Goal: Contribute content

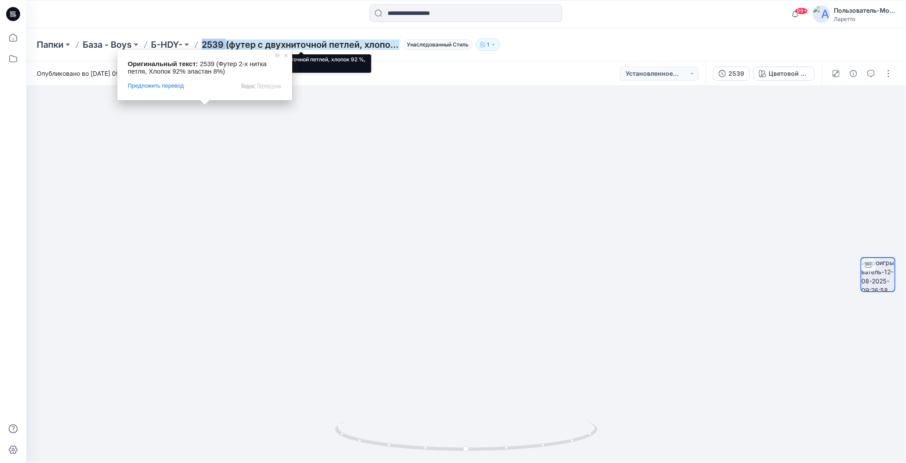
drag, startPoint x: 203, startPoint y: 38, endPoint x: 226, endPoint y: 46, distance: 24.2
click at [226, 46] on div "Папки База - Boys Б-HDY- 2539 (футер с двухниточной петлей, хлопок 92 %, эласта…" at bounding box center [466, 44] width 880 height 33
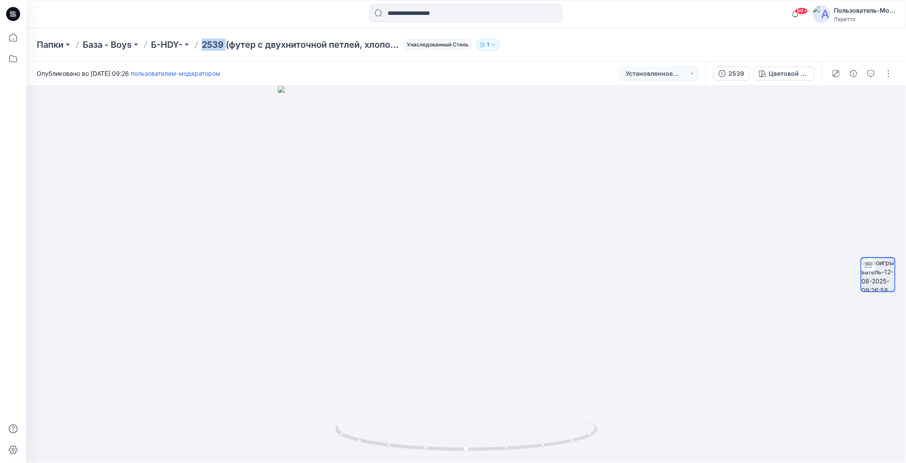
copy ya-tr-span "2539"
click at [613, 44] on div "Папки База - Boys Б-HDY- 2539 (футер с двухниточной петлей, хлопок 92 %, эласта…" at bounding box center [432, 45] width 791 height 12
click at [891, 74] on button "button" at bounding box center [889, 74] width 14 height 14
click at [813, 94] on icon "button" at bounding box center [813, 94] width 7 height 7
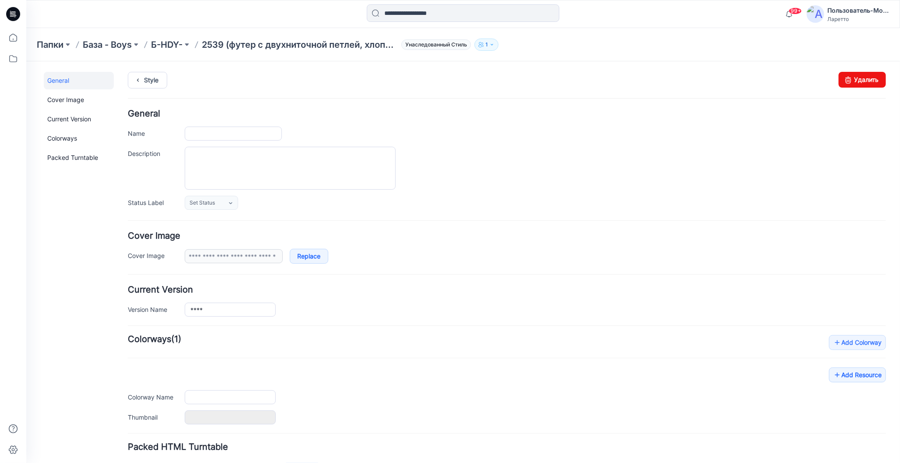
type input "**********"
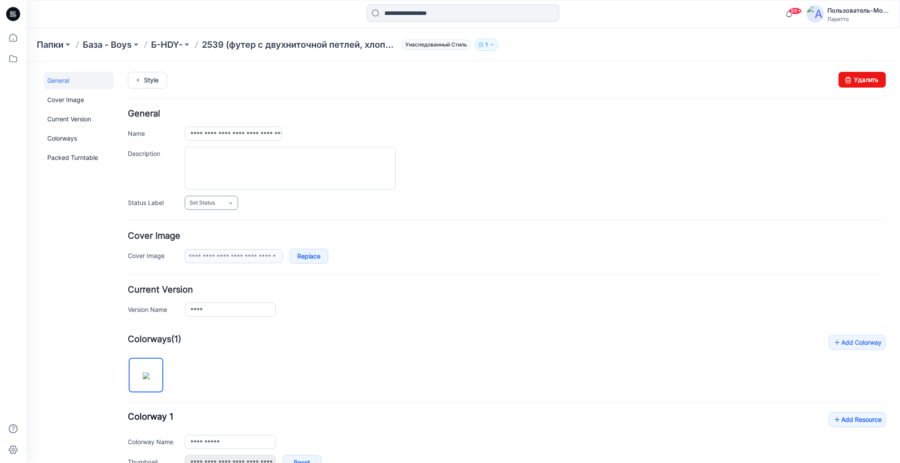
click at [229, 203] on icon at bounding box center [230, 202] width 7 height 7
click at [212, 256] on link "Конструктор Ольга" at bounding box center [229, 259] width 87 height 18
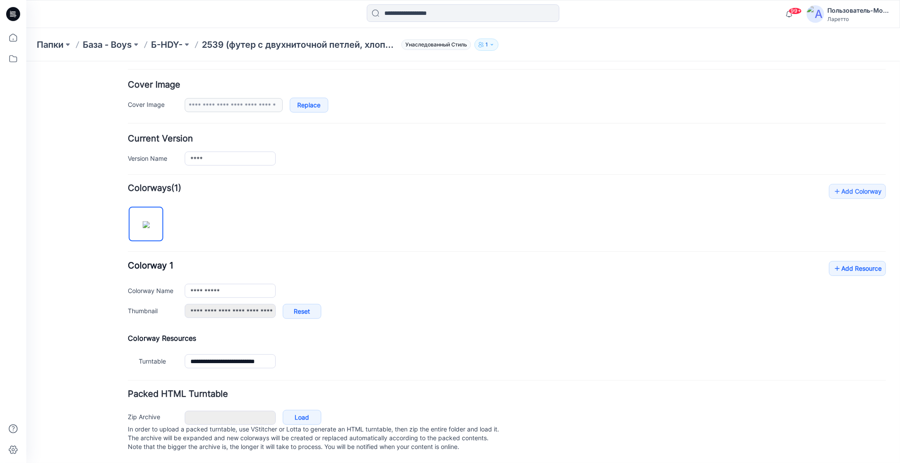
scroll to position [156, 0]
click at [832, 263] on icon at bounding box center [836, 268] width 9 height 14
click at [832, 261] on icon at bounding box center [836, 268] width 9 height 14
